Goal: Information Seeking & Learning: Compare options

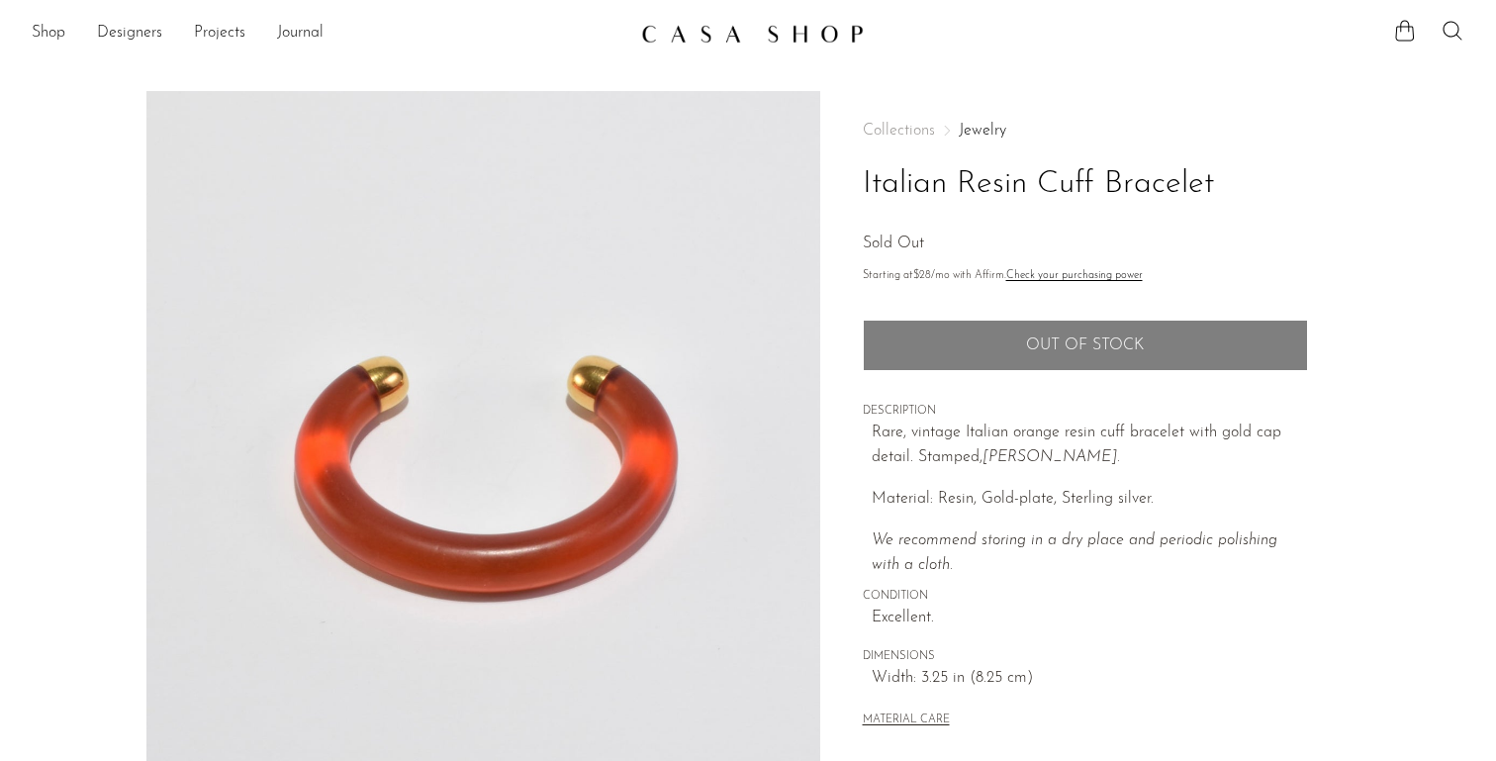
click at [822, 40] on img at bounding box center [752, 34] width 223 height 20
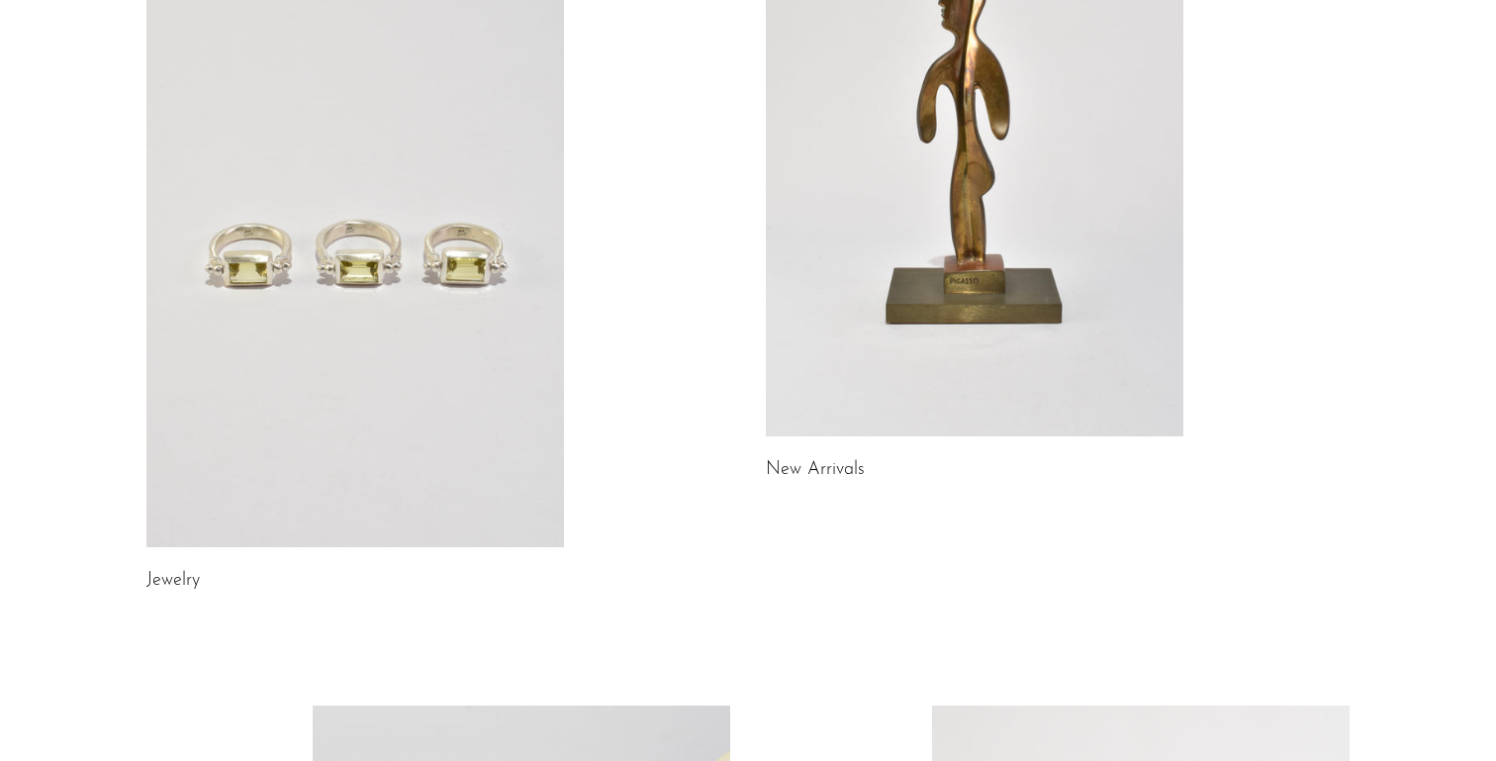
scroll to position [394, 0]
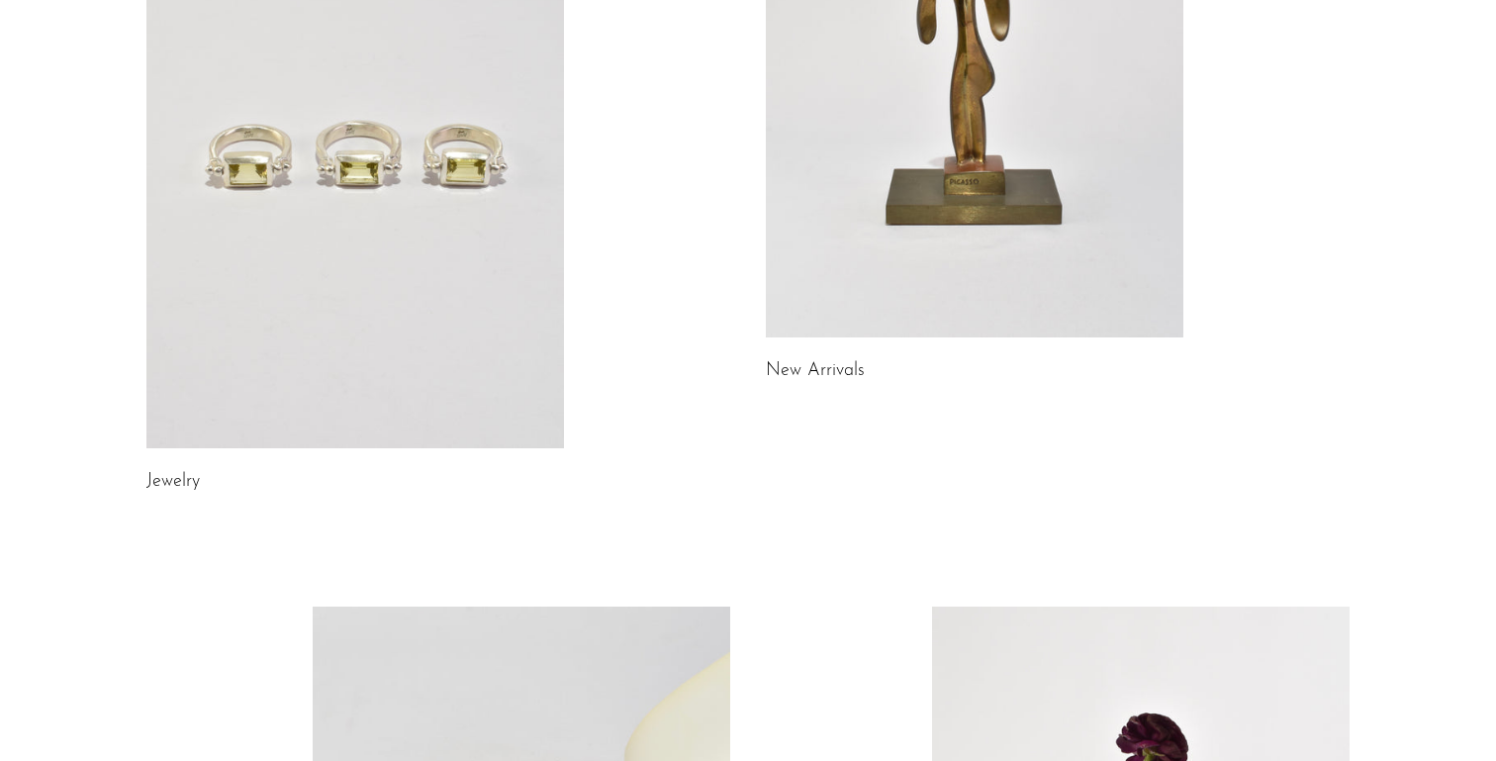
click at [424, 303] on link at bounding box center [354, 155] width 417 height 585
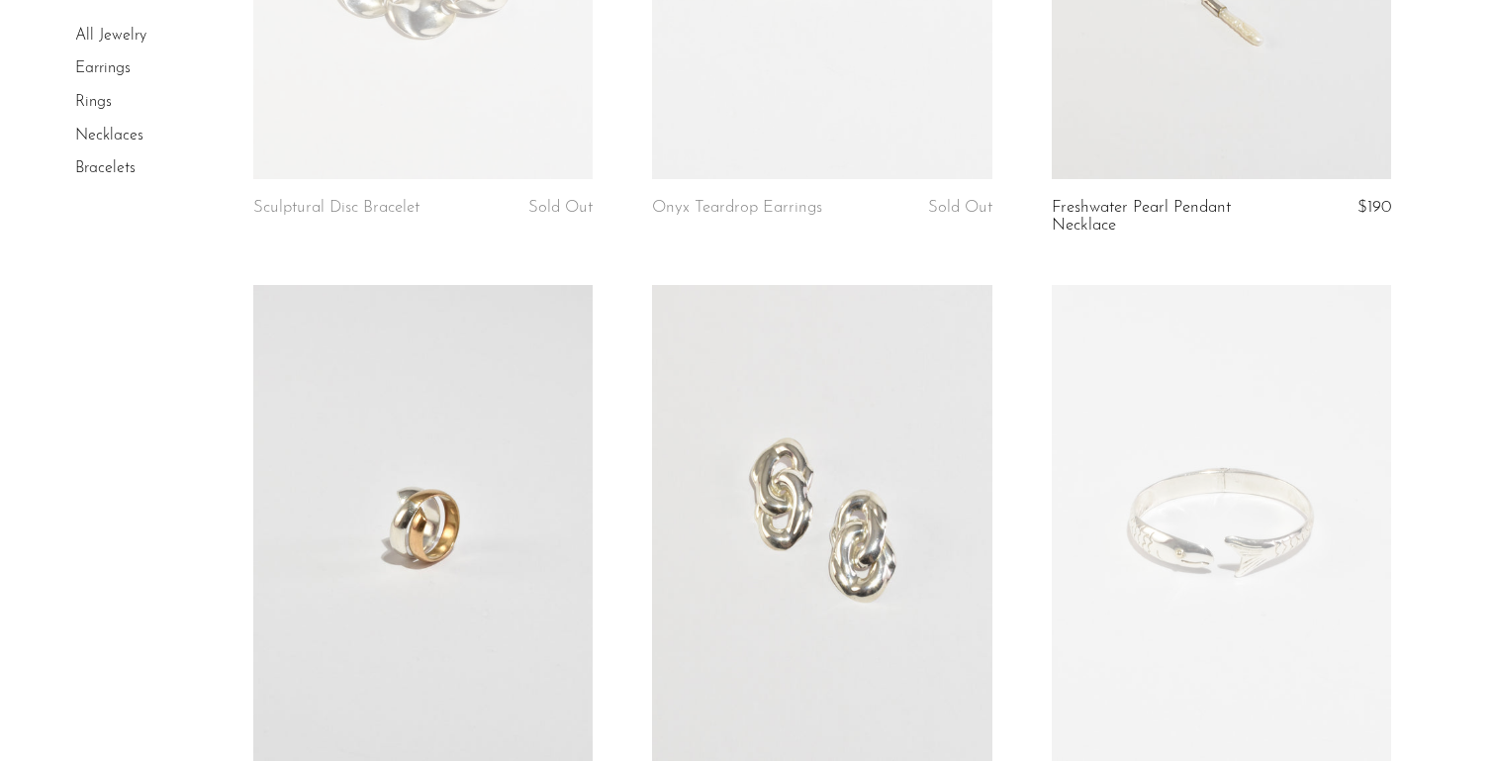
scroll to position [487, 0]
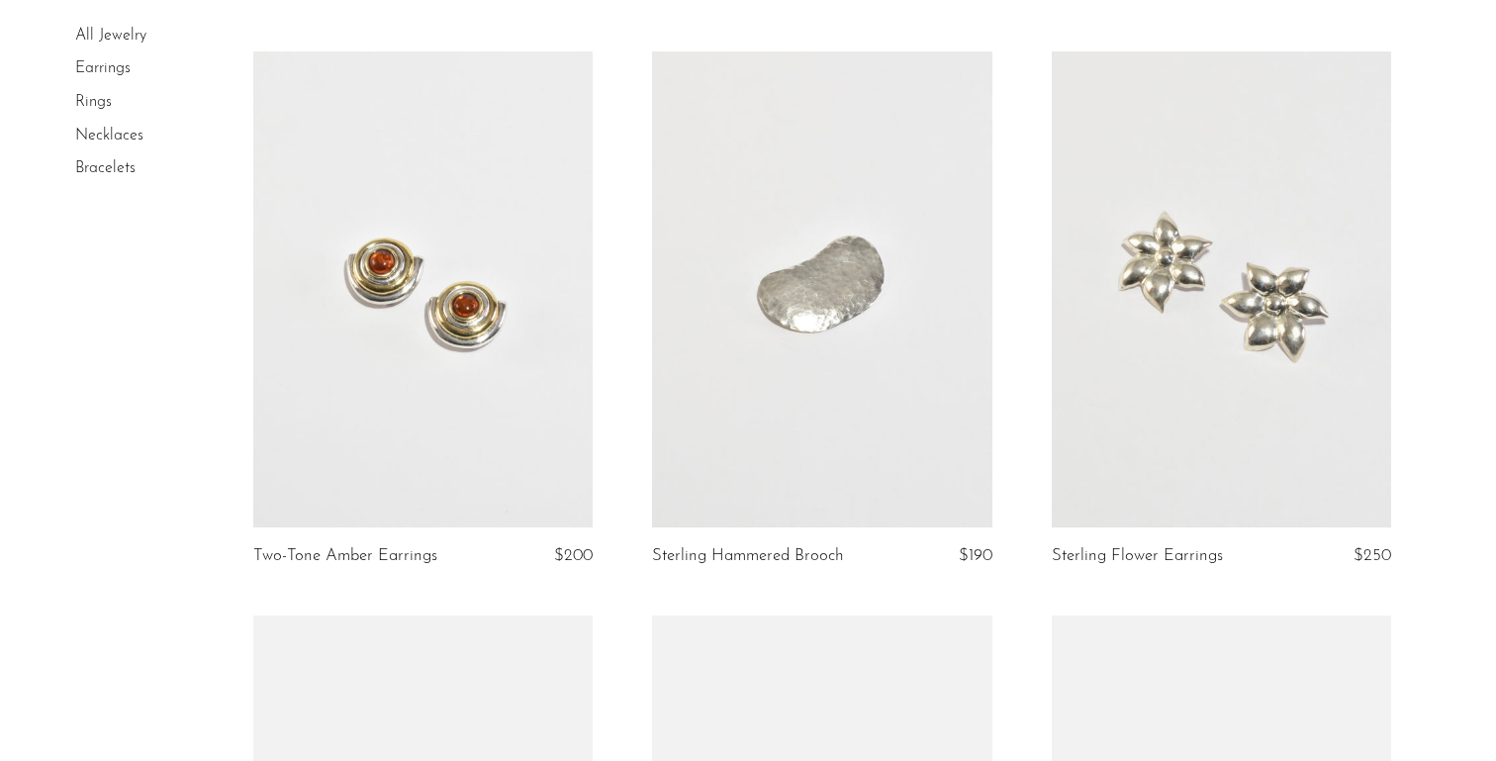
scroll to position [0, 0]
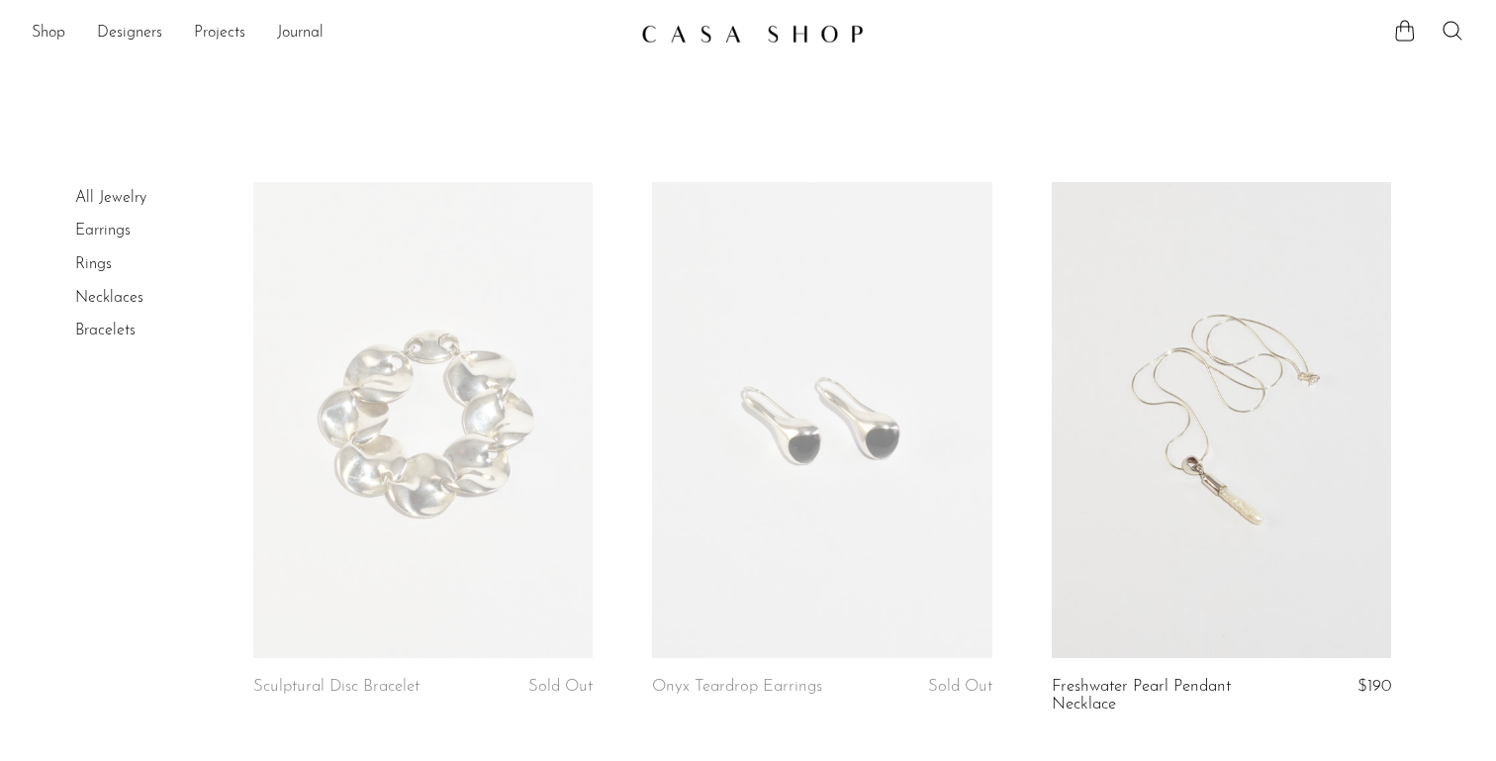
click at [91, 299] on link "Necklaces" at bounding box center [109, 298] width 68 height 16
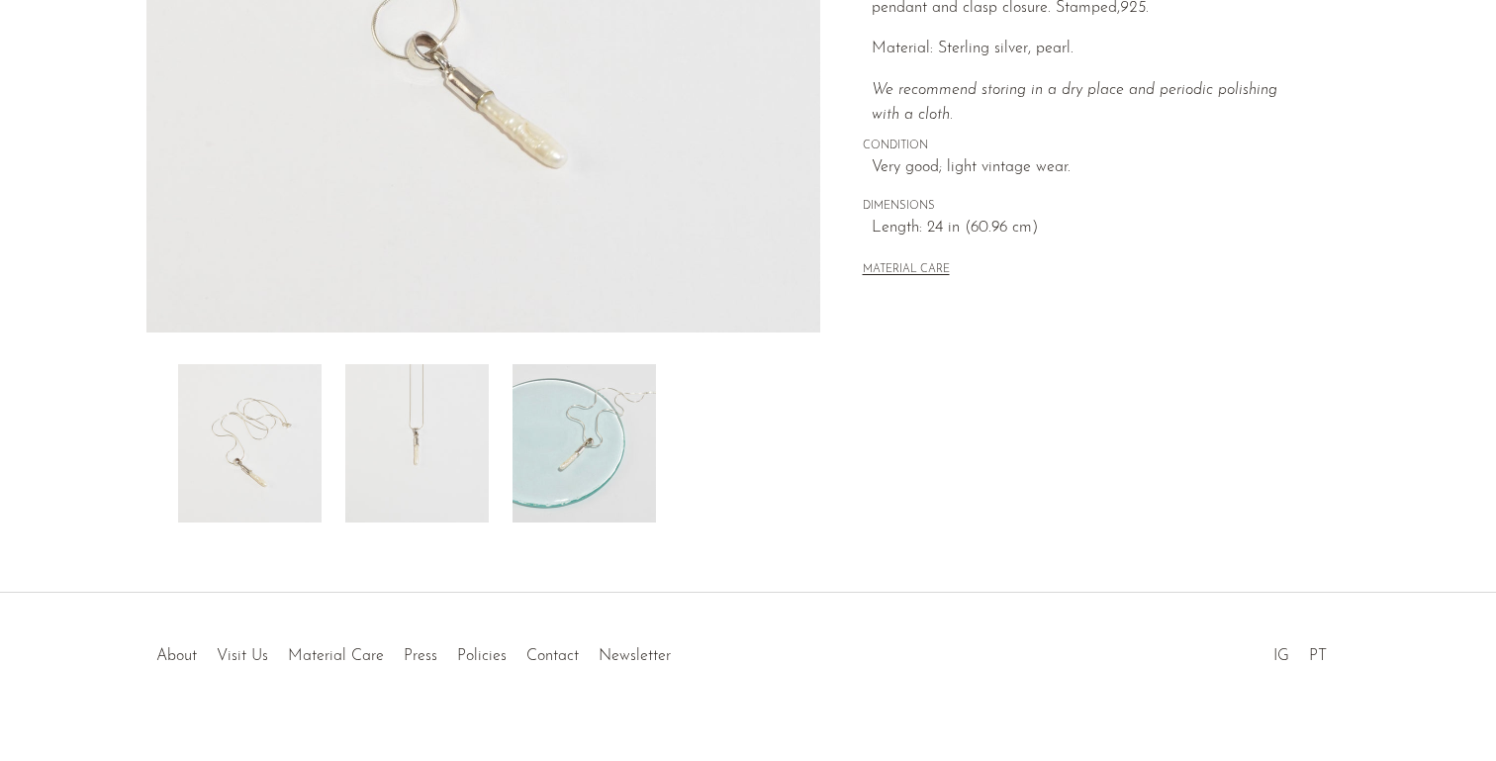
scroll to position [527, 0]
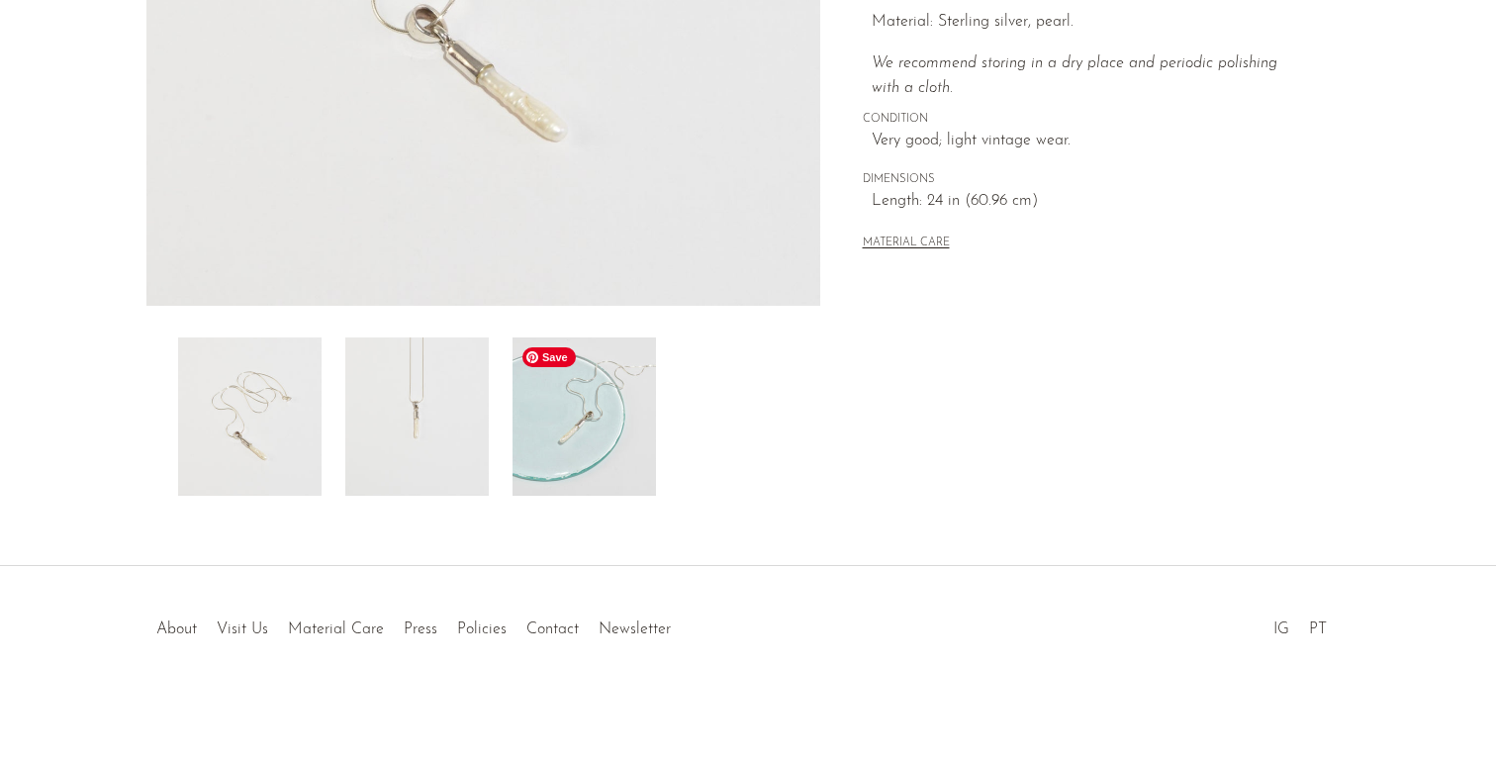
click at [592, 450] on img at bounding box center [583, 416] width 143 height 158
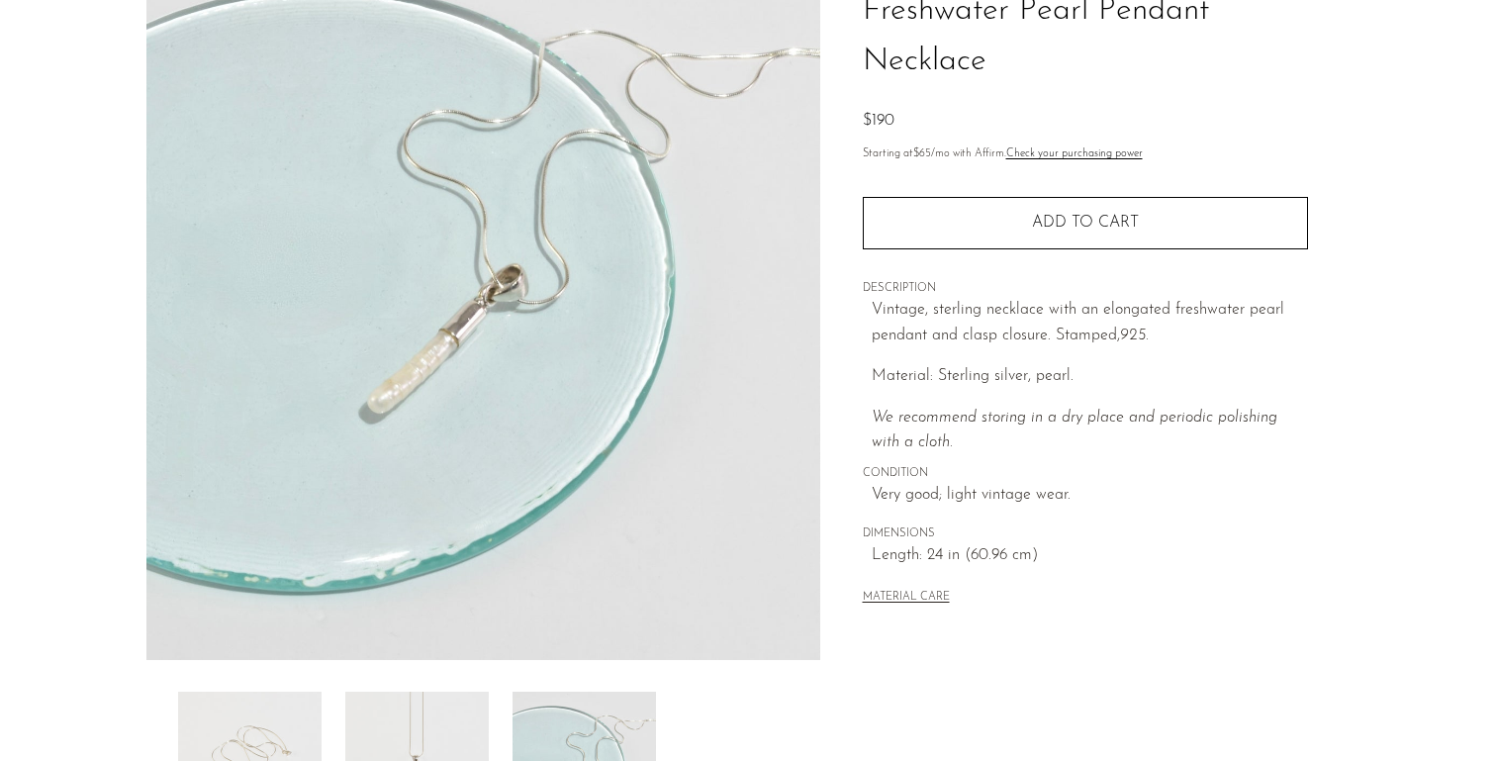
scroll to position [0, 0]
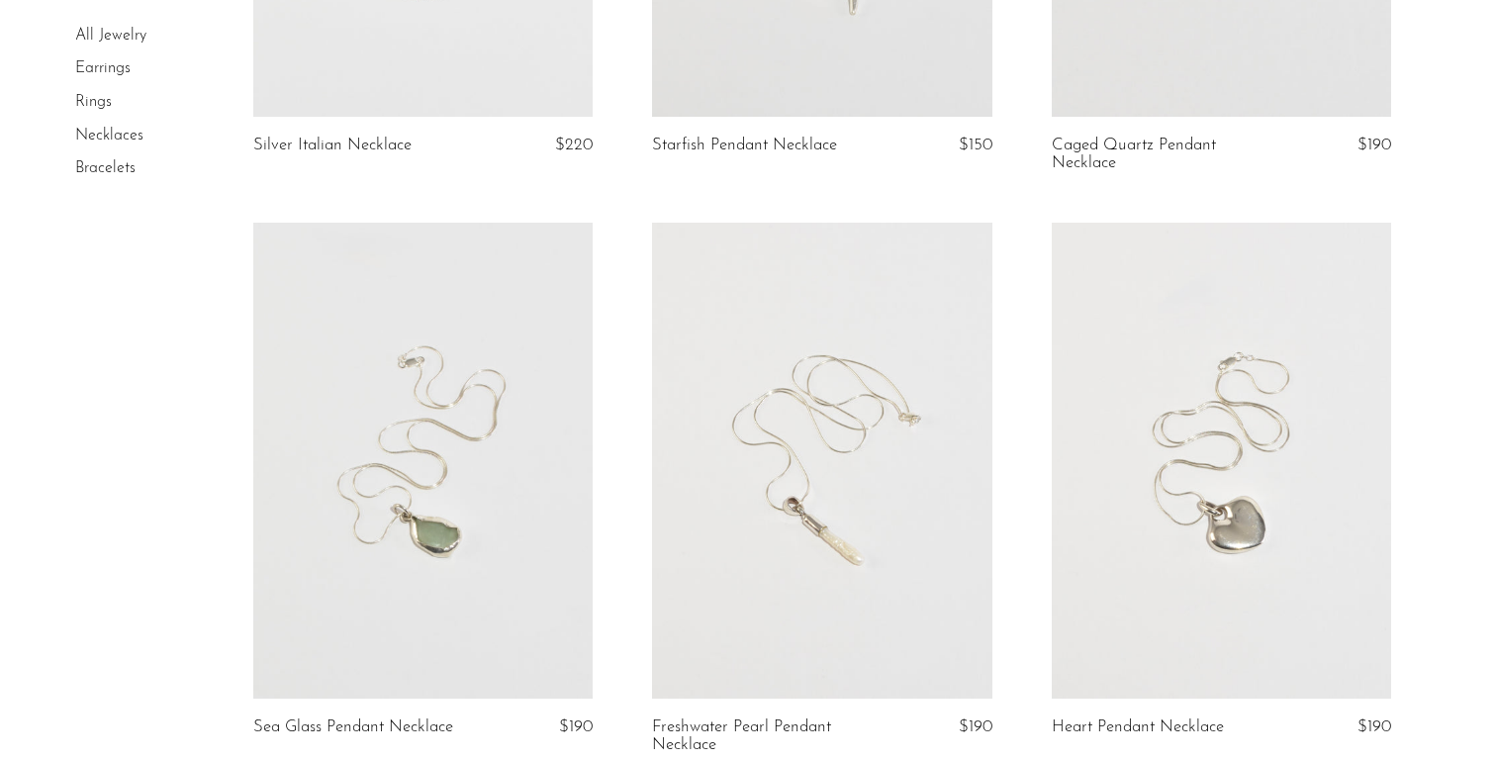
scroll to position [11, 0]
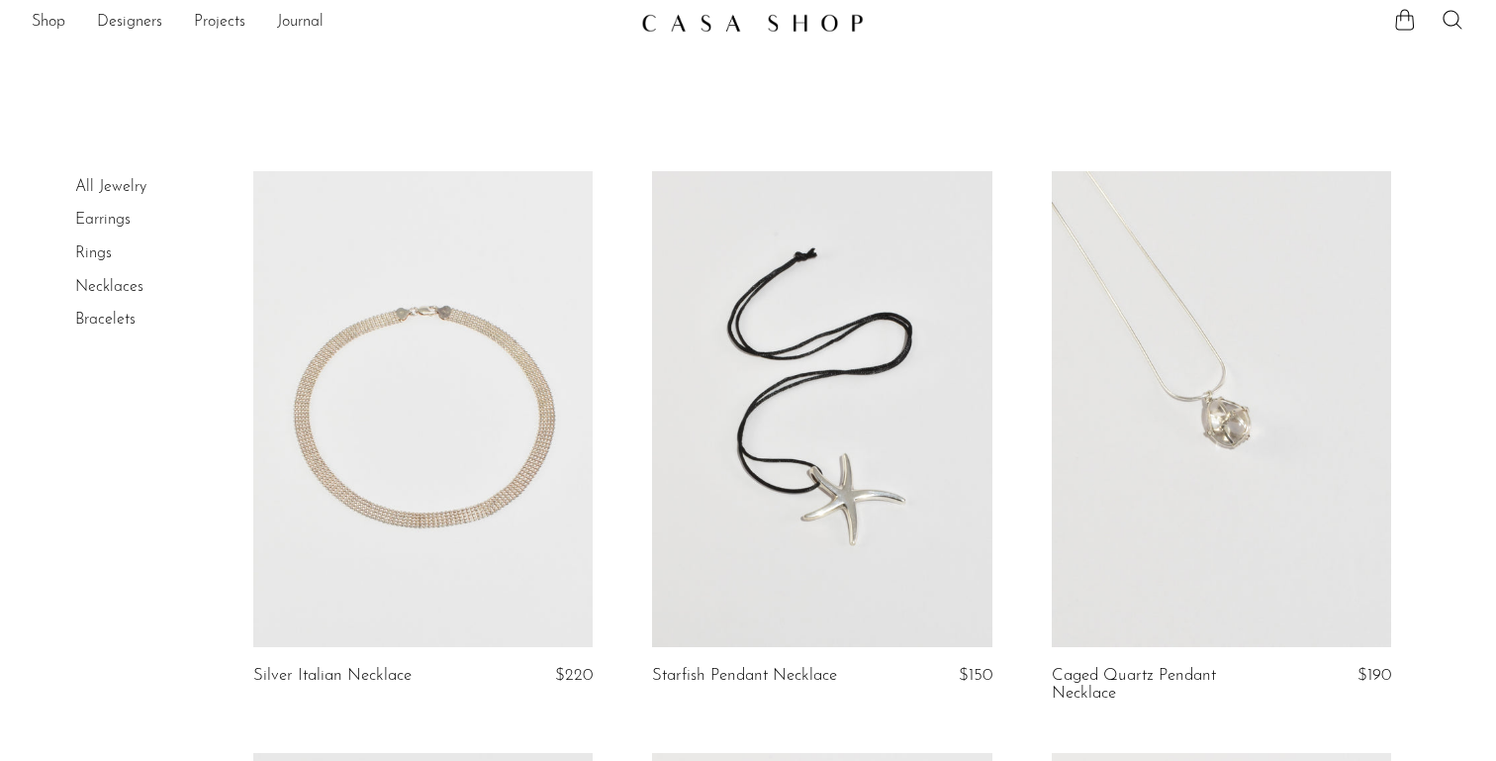
click at [418, 419] on link at bounding box center [423, 409] width 340 height 476
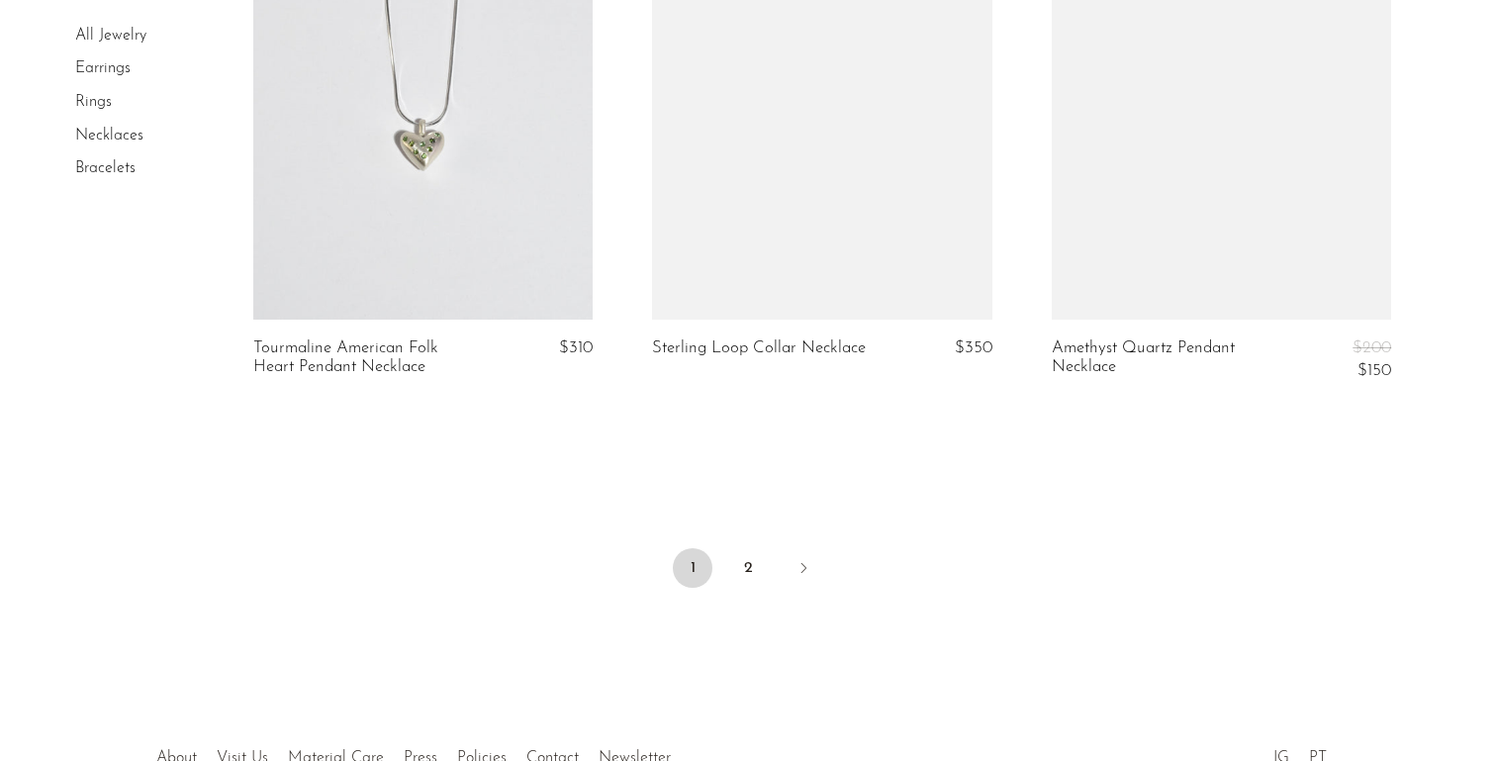
scroll to position [6827, 0]
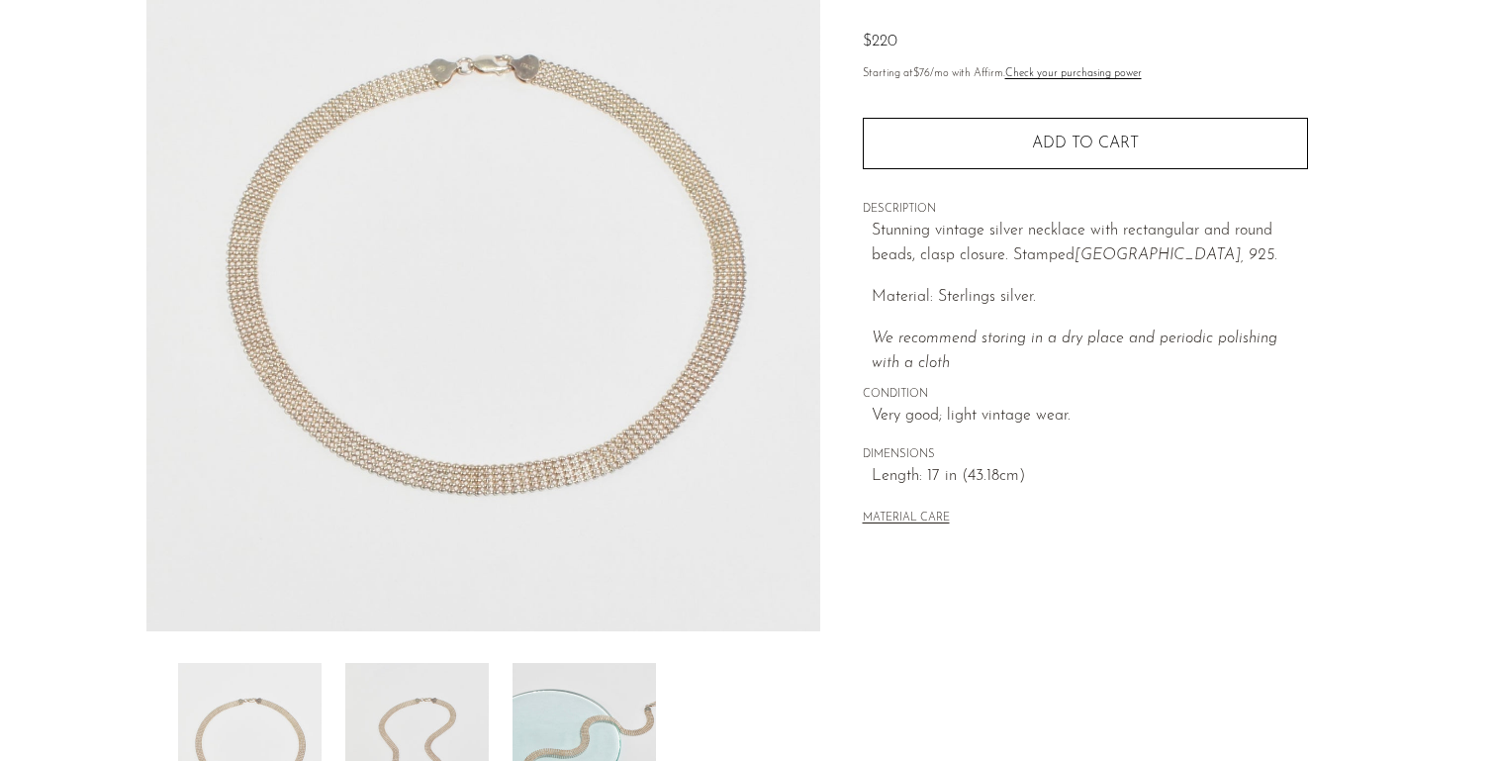
scroll to position [527, 0]
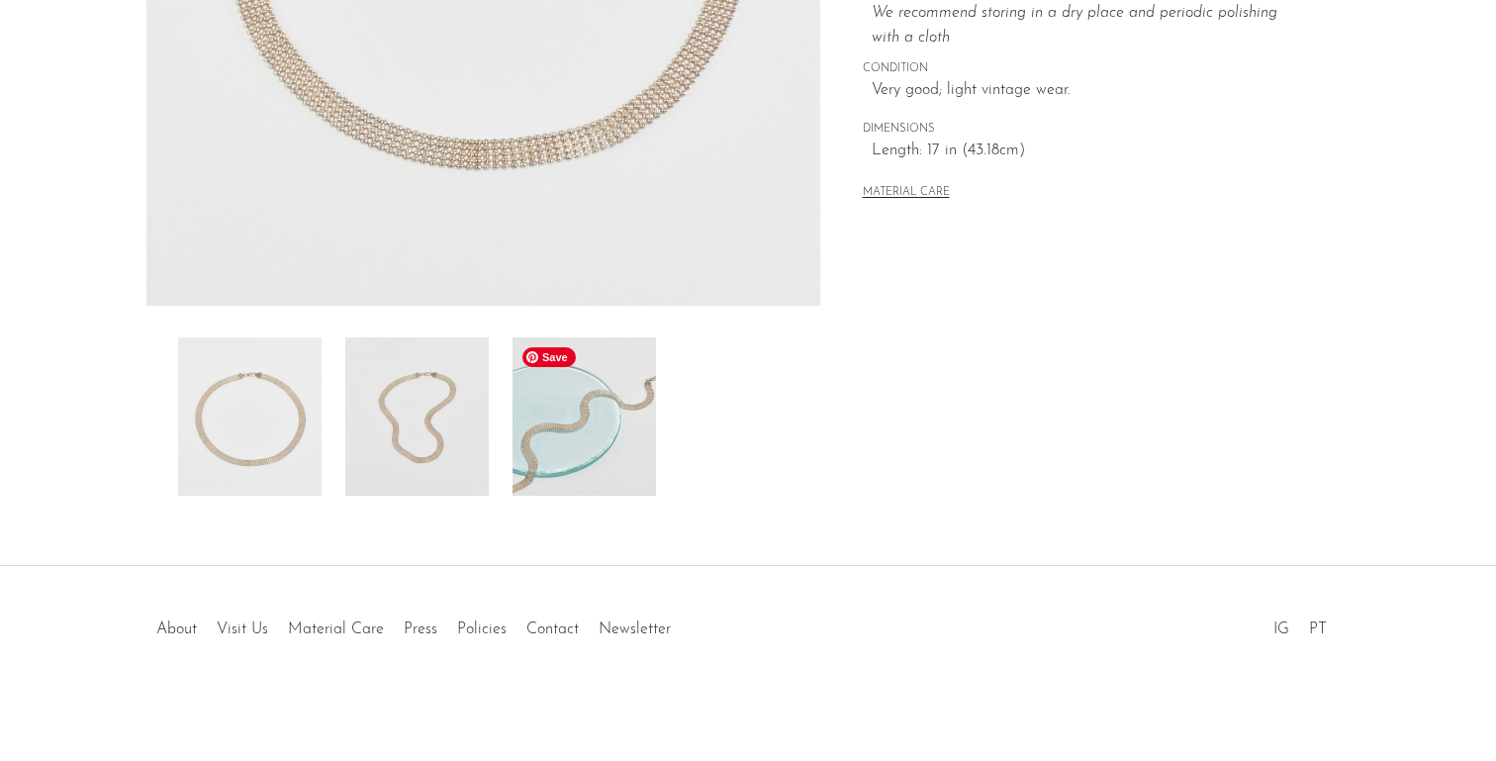
click at [603, 400] on img at bounding box center [583, 416] width 143 height 158
